Goal: Check status: Check status

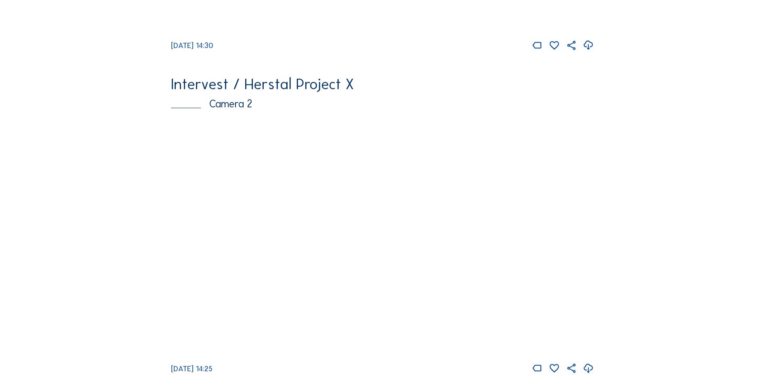
scroll to position [403, 0]
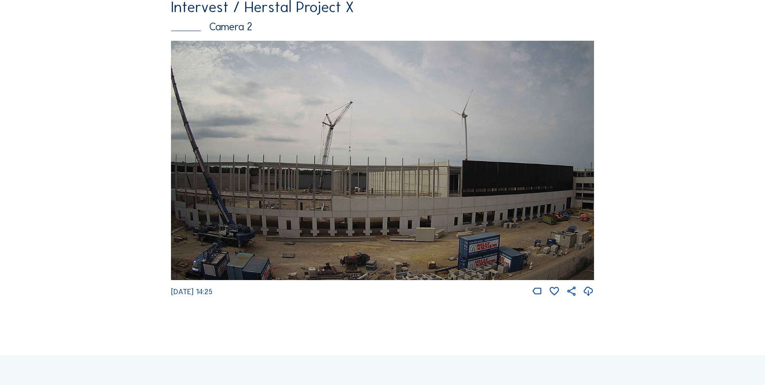
click at [504, 180] on img at bounding box center [382, 160] width 423 height 239
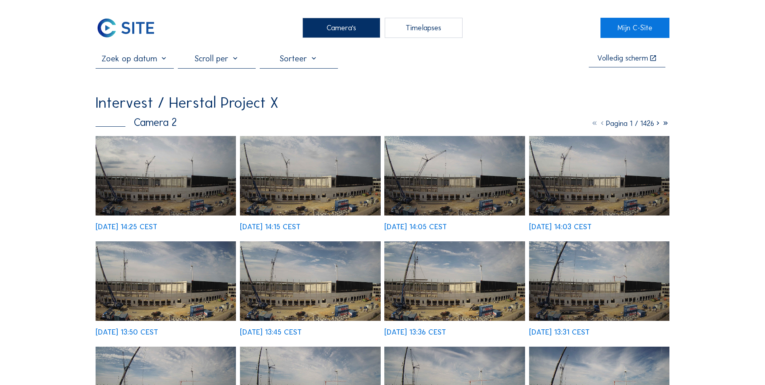
click at [208, 194] on img at bounding box center [166, 175] width 140 height 79
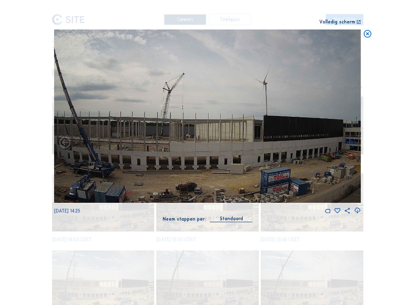
drag, startPoint x: 392, startPoint y: 192, endPoint x: 531, endPoint y: 8, distance: 231.3
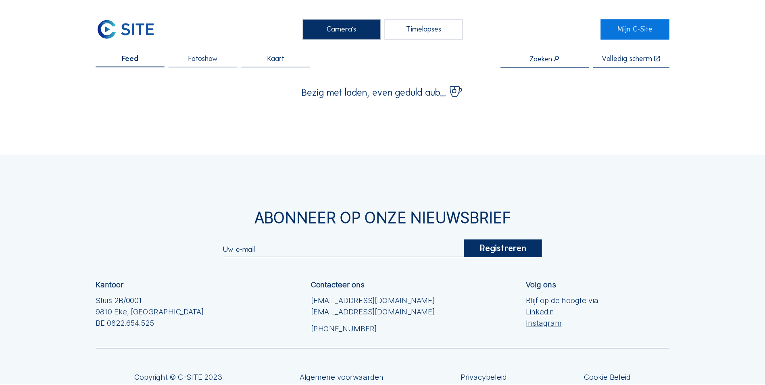
scroll to position [74, 0]
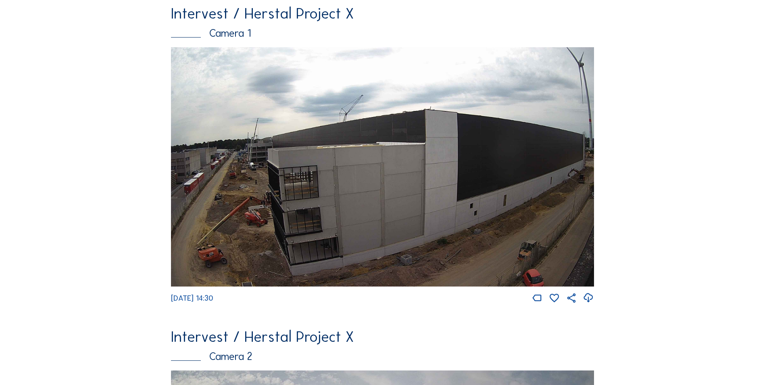
click at [250, 152] on img at bounding box center [382, 166] width 423 height 239
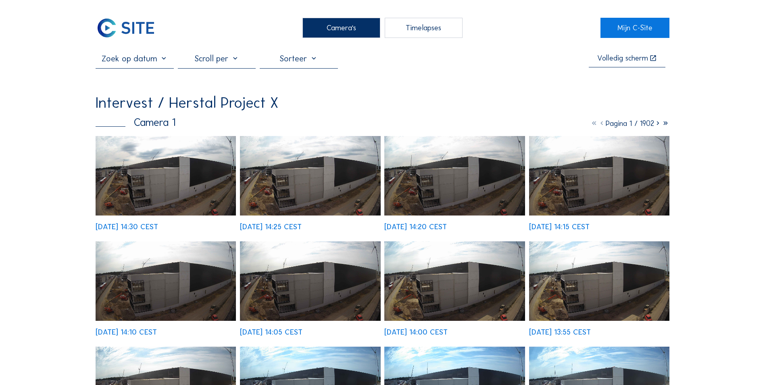
click at [195, 176] on img at bounding box center [166, 175] width 140 height 79
